Goal: Submit feedback/report problem

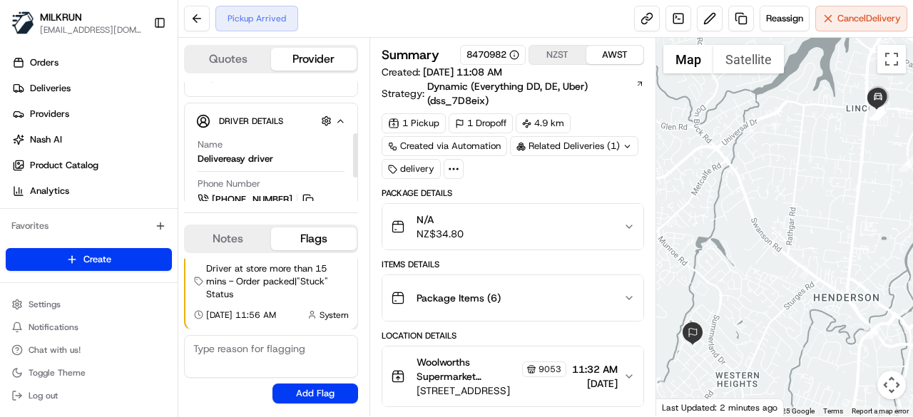
scroll to position [71, 0]
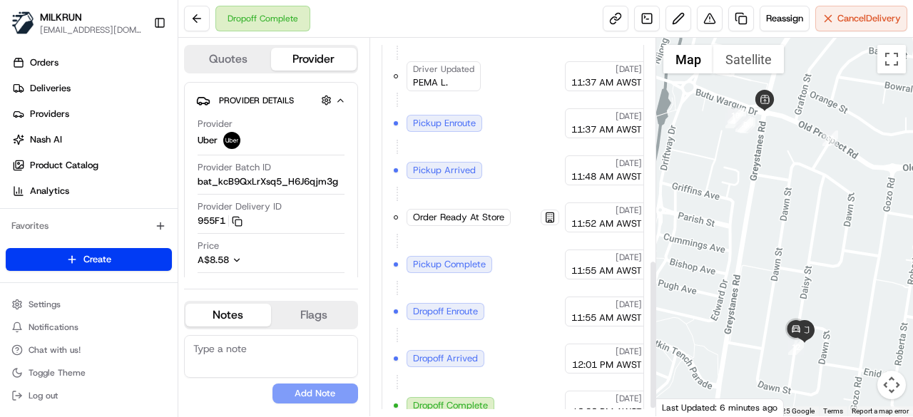
scroll to position [153, 0]
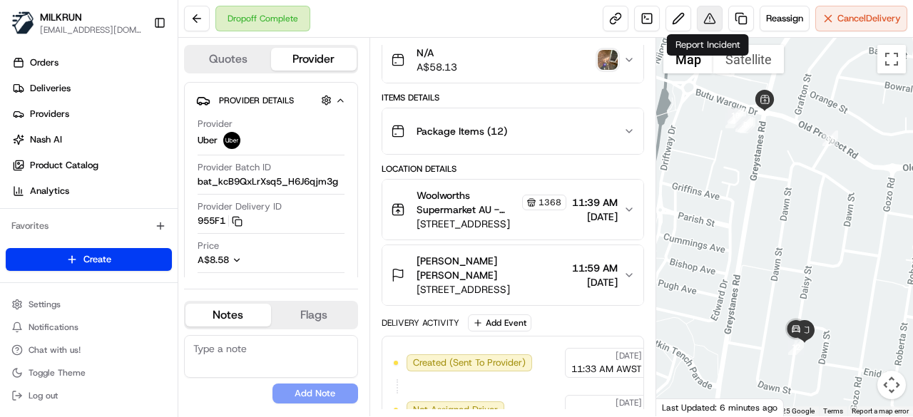
click at [703, 24] on button at bounding box center [710, 19] width 26 height 26
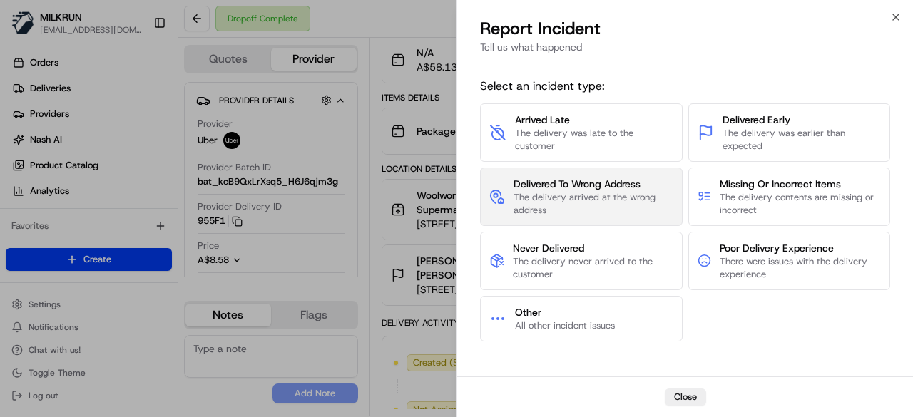
click at [591, 210] on span "The delivery arrived at the wrong address" at bounding box center [593, 204] width 160 height 26
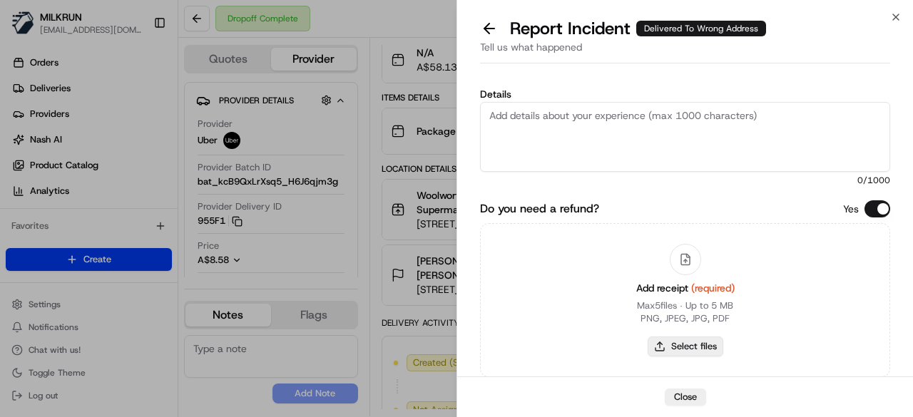
click at [692, 352] on button "Select files" at bounding box center [686, 347] width 76 height 20
type input "C:\fakepath\Screenshot 2025-08-16 123115.png"
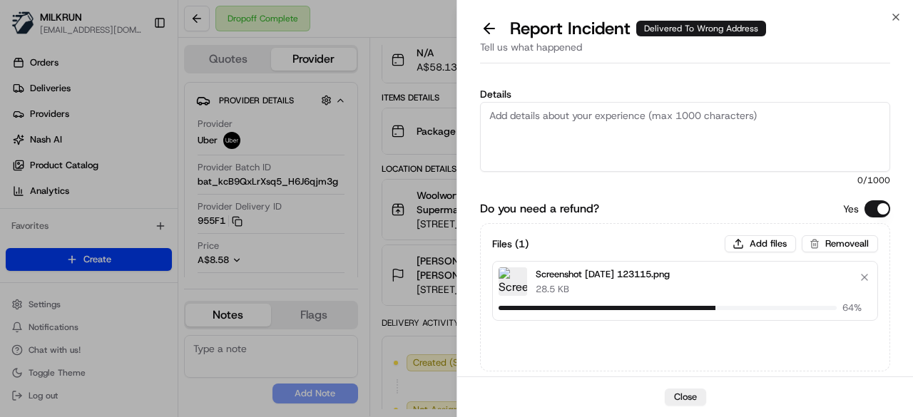
click at [678, 131] on textarea "Details" at bounding box center [685, 137] width 410 height 70
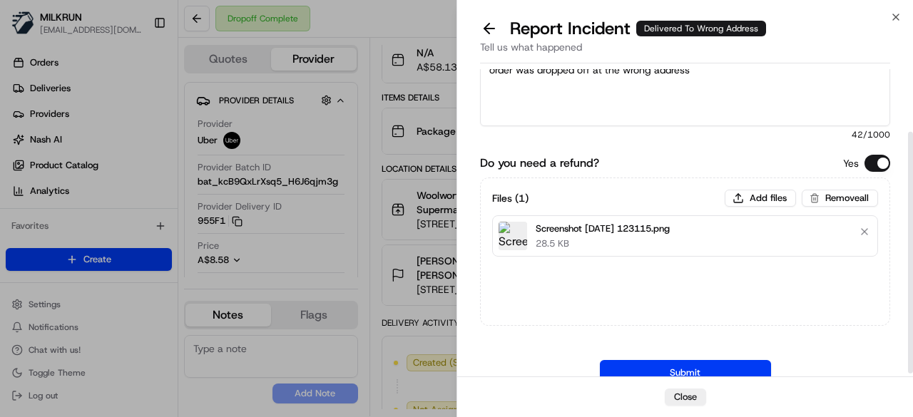
scroll to position [85, 0]
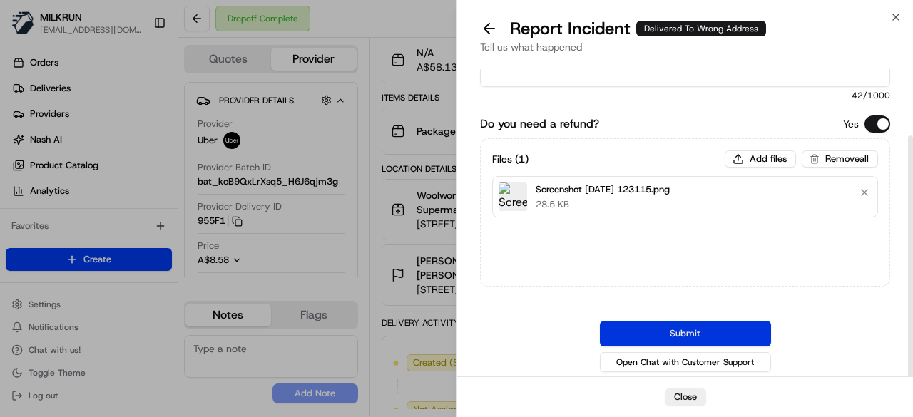
type textarea "order was dropped off at the wrong address"
click at [700, 327] on button "Submit" at bounding box center [685, 334] width 171 height 26
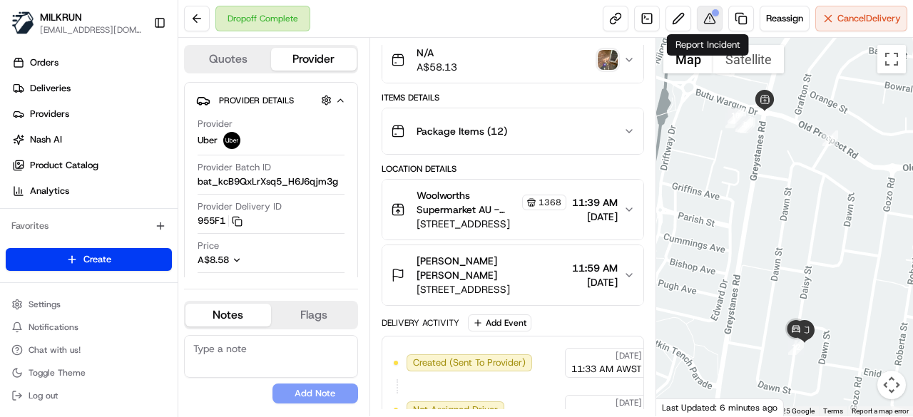
click at [701, 14] on button at bounding box center [710, 19] width 26 height 26
